Goal: Download file/media

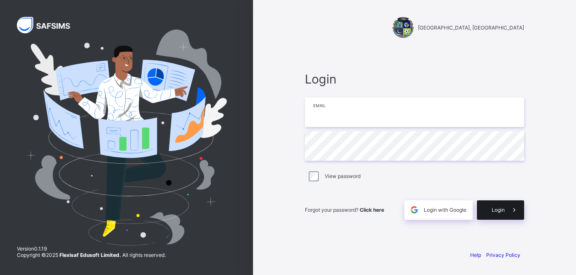
type input "**********"
click at [502, 206] on div "Login" at bounding box center [500, 209] width 47 height 19
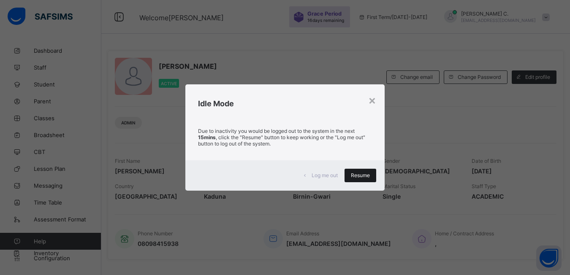
click at [356, 174] on span "Resume" at bounding box center [360, 175] width 19 height 6
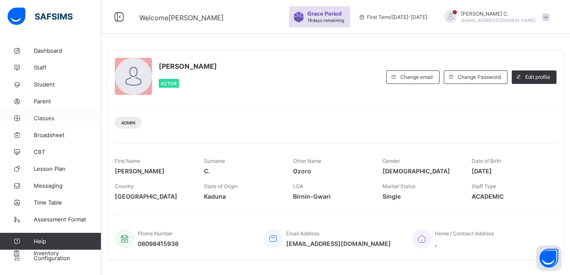
click at [46, 120] on span "Classes" at bounding box center [68, 118] width 68 height 7
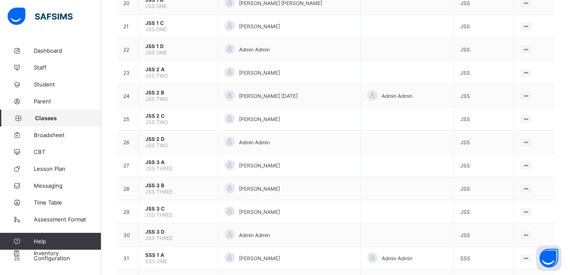
scroll to position [633, 0]
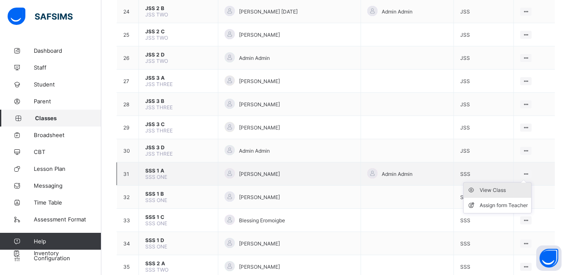
click at [510, 189] on div "View Class" at bounding box center [503, 190] width 48 height 8
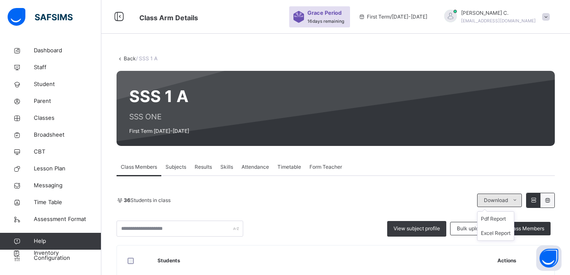
click at [518, 197] on icon at bounding box center [514, 200] width 6 height 7
click at [492, 212] on li "Pdf Report" at bounding box center [495, 219] width 36 height 14
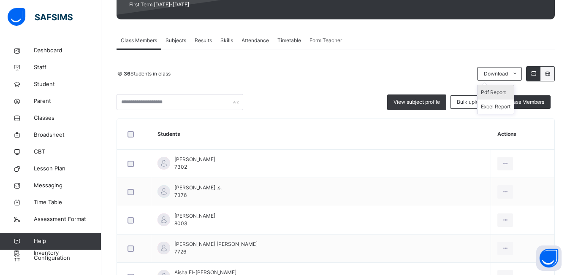
click at [521, 76] on span at bounding box center [515, 74] width 14 height 14
click at [490, 91] on li "Pdf Report" at bounding box center [495, 92] width 36 height 14
click at [497, 94] on li "Pdf Report" at bounding box center [495, 92] width 36 height 14
click at [495, 95] on li "Pdf Report" at bounding box center [495, 92] width 36 height 14
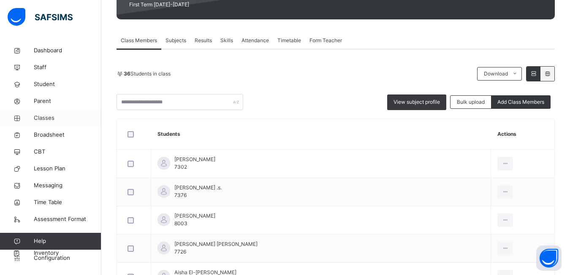
click at [35, 121] on span "Classes" at bounding box center [68, 118] width 68 height 8
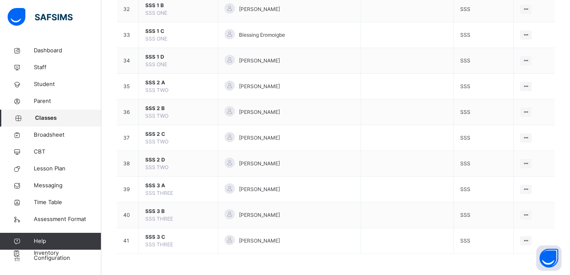
scroll to position [817, 0]
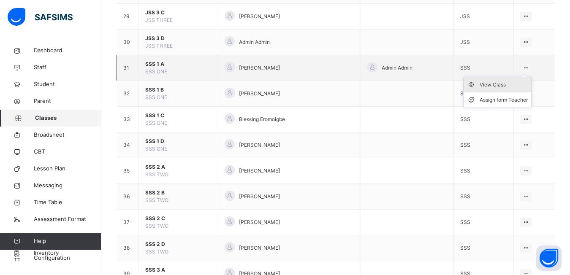
click at [508, 88] on div "View Class" at bounding box center [503, 85] width 48 height 8
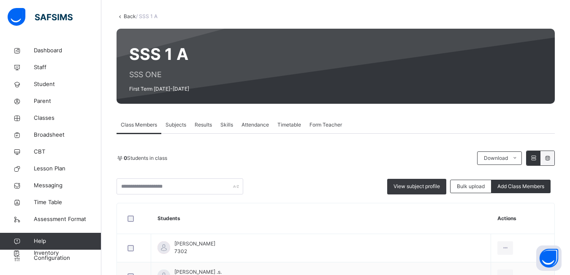
scroll to position [84, 0]
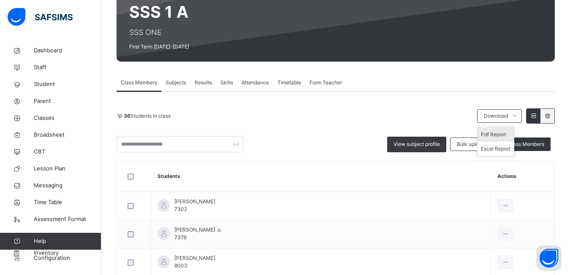
click at [513, 132] on li "Pdf Report" at bounding box center [495, 134] width 36 height 14
click at [504, 137] on li "Pdf Report" at bounding box center [495, 134] width 36 height 14
click at [39, 120] on span "Classes" at bounding box center [68, 118] width 68 height 8
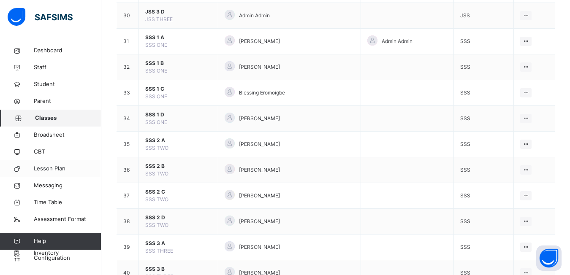
scroll to position [886, 0]
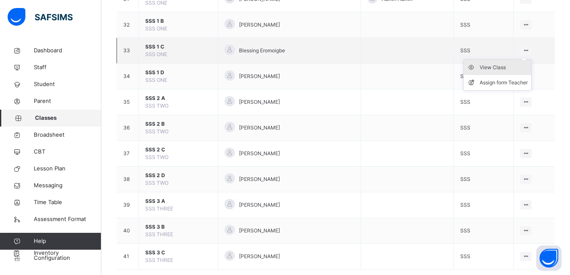
click at [514, 68] on div "View Class" at bounding box center [503, 67] width 48 height 8
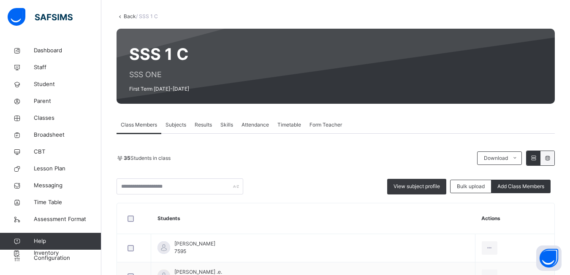
scroll to position [127, 0]
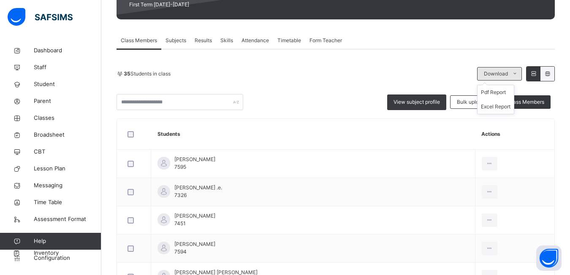
click at [518, 76] on icon at bounding box center [514, 73] width 6 height 7
click at [518, 75] on icon at bounding box center [514, 73] width 6 height 7
click at [503, 90] on li "Pdf Report" at bounding box center [495, 92] width 36 height 14
click at [508, 93] on li "Pdf Report" at bounding box center [495, 92] width 36 height 14
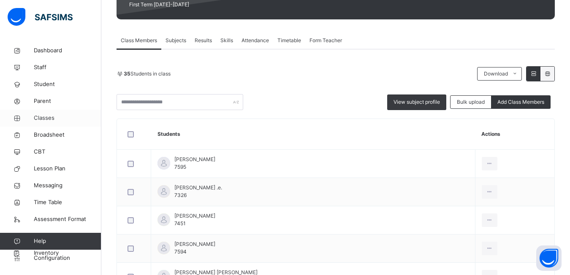
click at [48, 120] on span "Classes" at bounding box center [68, 118] width 68 height 8
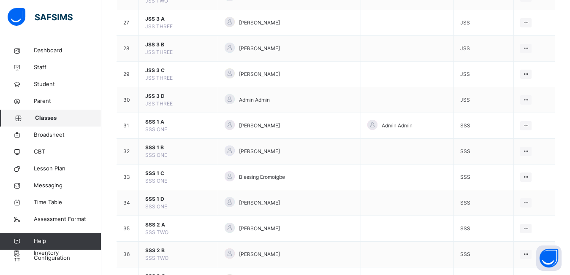
scroll to position [844, 0]
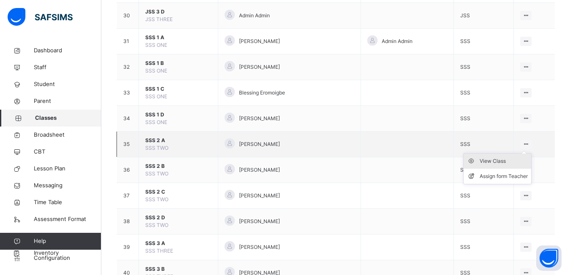
click at [506, 160] on div "View Class" at bounding box center [503, 161] width 48 height 8
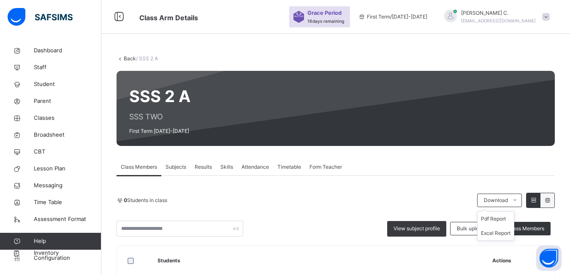
scroll to position [84, 0]
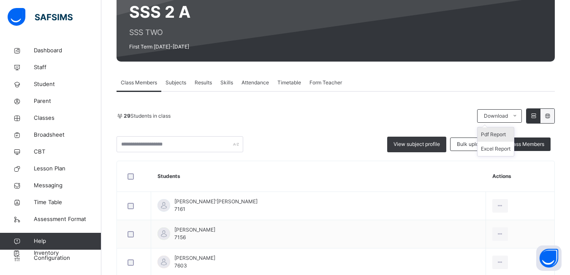
click at [500, 133] on li "Pdf Report" at bounding box center [495, 134] width 36 height 14
click at [518, 116] on icon at bounding box center [514, 116] width 6 height 7
click at [508, 135] on li "Pdf Report" at bounding box center [495, 134] width 36 height 14
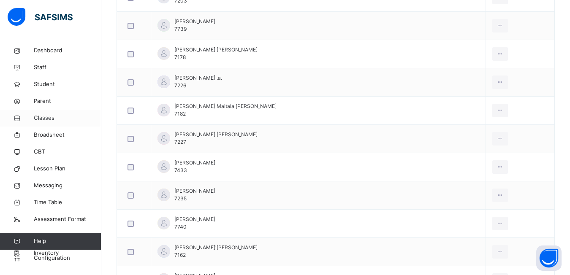
click at [44, 120] on span "Classes" at bounding box center [68, 118] width 68 height 8
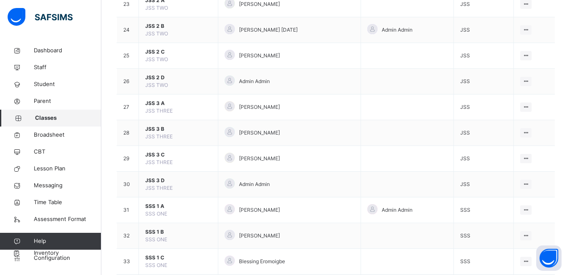
scroll to position [902, 0]
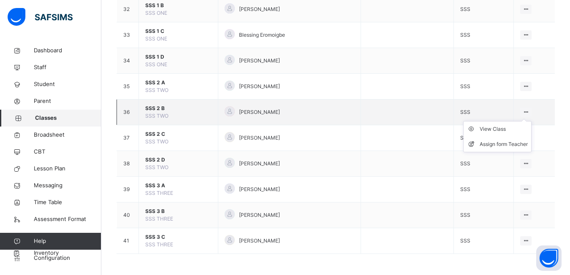
click at [531, 121] on ul "View Class Assign form Teacher" at bounding box center [497, 136] width 68 height 31
click at [514, 128] on div "View Class" at bounding box center [503, 129] width 48 height 8
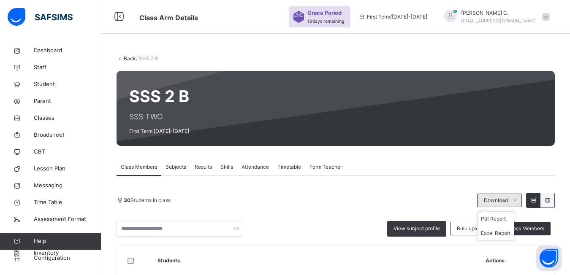
click at [518, 197] on icon at bounding box center [514, 200] width 6 height 7
click at [500, 216] on li "Pdf Report" at bounding box center [495, 219] width 36 height 14
click at [518, 197] on icon at bounding box center [514, 200] width 6 height 7
click at [501, 219] on li "Pdf Report" at bounding box center [495, 219] width 36 height 14
click at [43, 119] on span "Classes" at bounding box center [68, 118] width 68 height 8
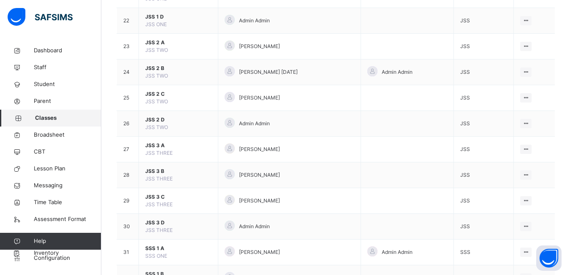
scroll to position [802, 0]
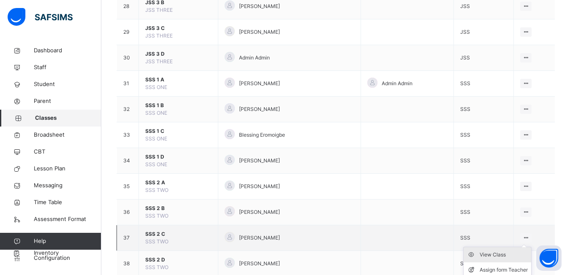
click at [507, 253] on div "View Class" at bounding box center [503, 255] width 48 height 8
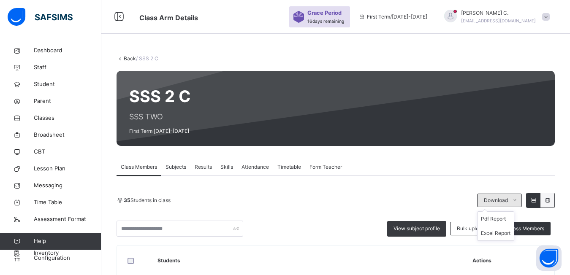
click at [518, 200] on icon at bounding box center [514, 200] width 6 height 7
click at [503, 219] on li "Pdf Report" at bounding box center [495, 219] width 36 height 14
click at [508, 218] on li "Pdf Report" at bounding box center [495, 219] width 36 height 14
click at [40, 116] on span "Classes" at bounding box center [68, 118] width 68 height 8
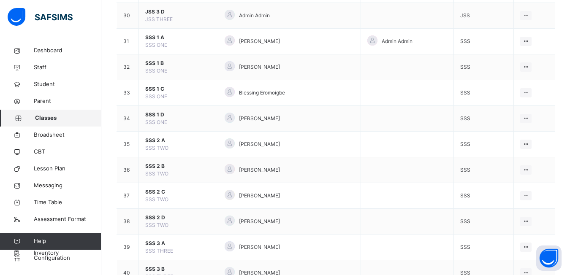
scroll to position [902, 0]
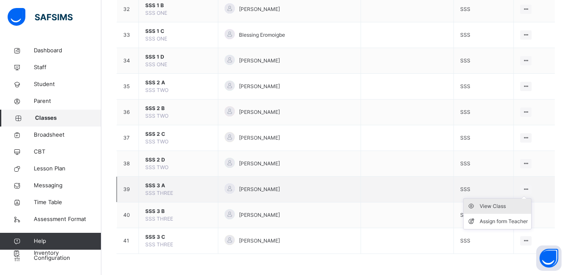
click at [511, 205] on div "View Class" at bounding box center [503, 206] width 48 height 8
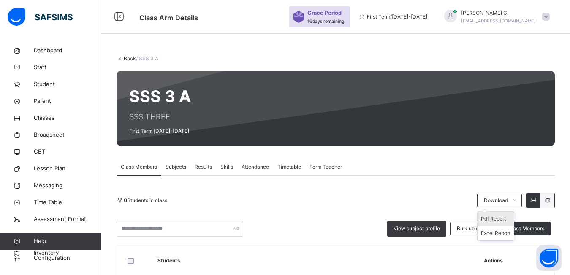
click at [495, 220] on li "Pdf Report" at bounding box center [495, 219] width 36 height 14
click at [491, 220] on li "Pdf Report" at bounding box center [495, 219] width 36 height 14
click at [46, 119] on span "Classes" at bounding box center [68, 118] width 68 height 8
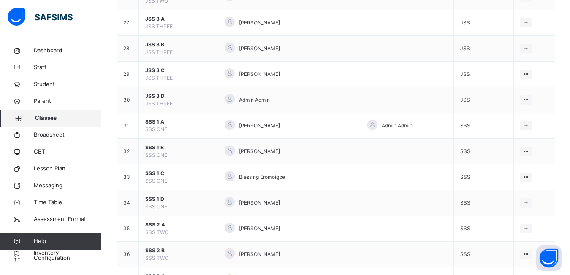
scroll to position [902, 0]
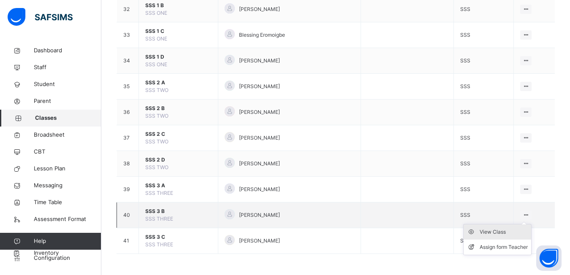
click at [489, 232] on div "View Class" at bounding box center [503, 232] width 48 height 8
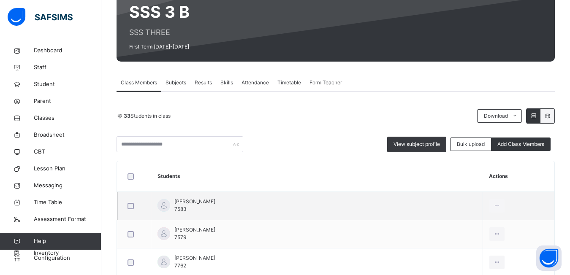
scroll to position [127, 0]
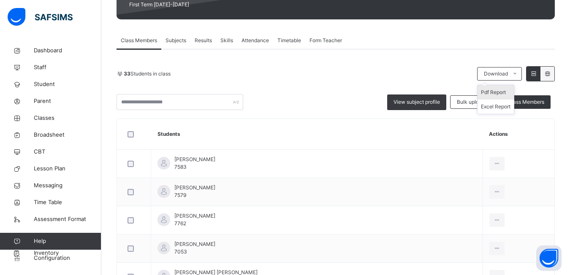
click at [501, 93] on li "Pdf Report" at bounding box center [495, 92] width 36 height 14
click at [518, 76] on icon at bounding box center [514, 73] width 6 height 7
click at [500, 95] on li "Pdf Report" at bounding box center [495, 92] width 36 height 14
click at [518, 76] on icon at bounding box center [514, 73] width 6 height 7
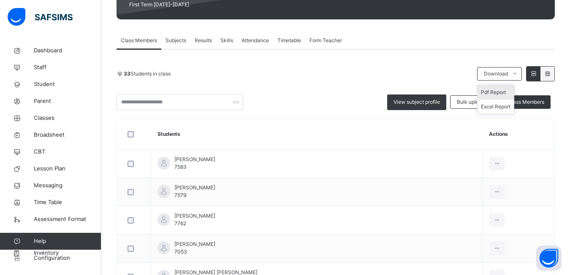
click at [503, 91] on li "Pdf Report" at bounding box center [495, 92] width 36 height 14
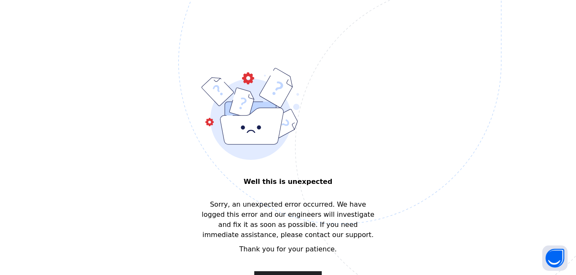
click at [285, 274] on span "Return to profile" at bounding box center [288, 278] width 55 height 10
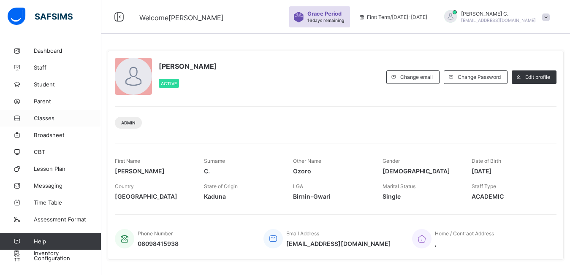
click at [46, 117] on span "Classes" at bounding box center [68, 118] width 68 height 7
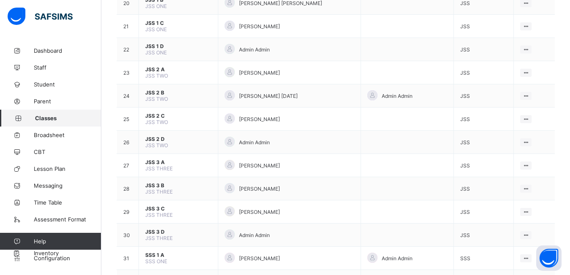
scroll to position [797, 0]
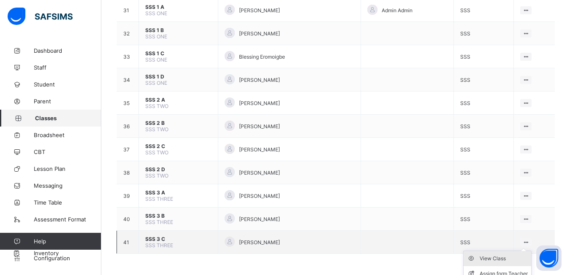
click at [505, 259] on div "View Class" at bounding box center [503, 258] width 48 height 8
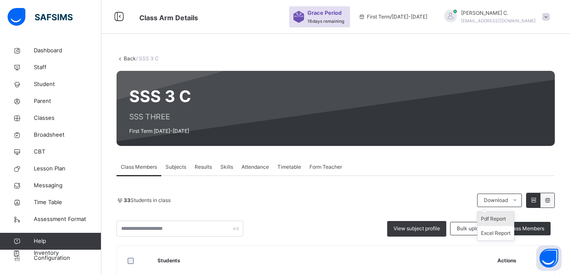
click at [504, 220] on li "Pdf Report" at bounding box center [495, 219] width 36 height 14
click at [501, 218] on li "Pdf Report" at bounding box center [495, 219] width 36 height 14
click at [518, 201] on icon at bounding box center [514, 200] width 6 height 7
click at [492, 219] on li "Pdf Report" at bounding box center [495, 219] width 36 height 14
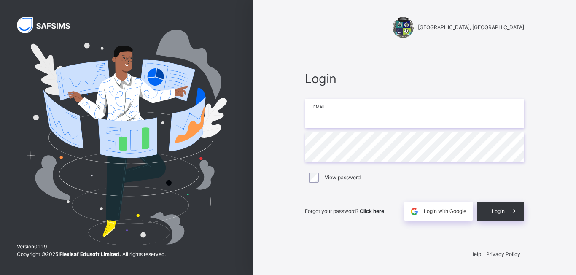
type input "**********"
